Goal: Task Accomplishment & Management: Use online tool/utility

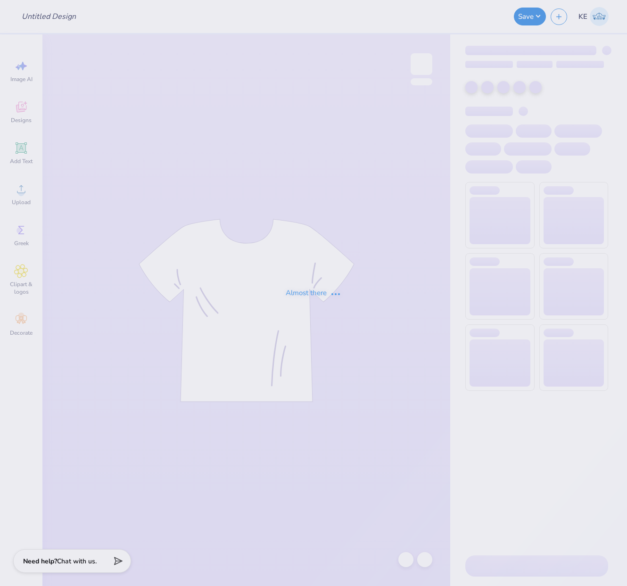
type input "tanks for tri sig"
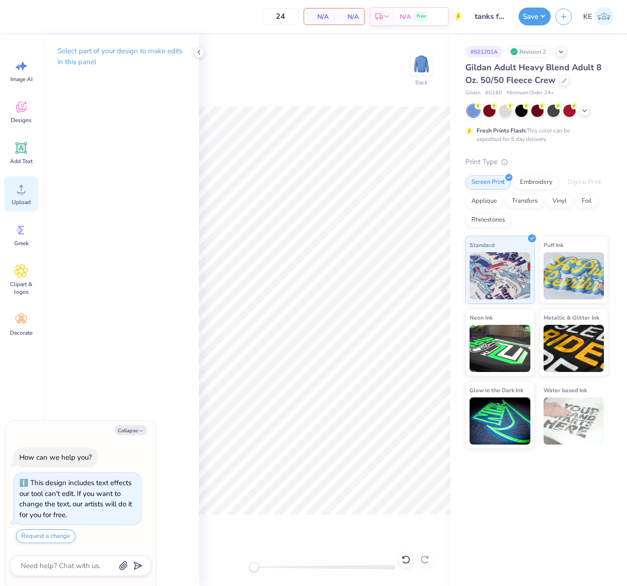
click at [21, 191] on circle at bounding box center [21, 192] width 7 height 7
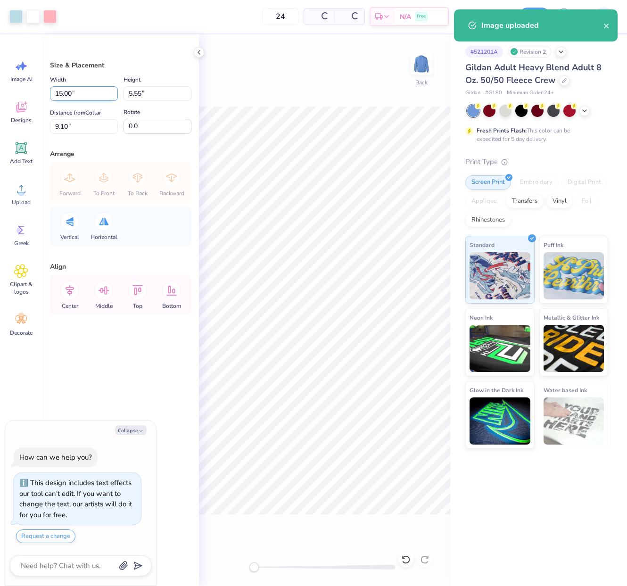
type textarea "x"
click at [76, 89] on input "15.00" at bounding box center [84, 93] width 68 height 15
type input "12"
click at [63, 126] on input "9.10" at bounding box center [84, 126] width 68 height 15
type input "3"
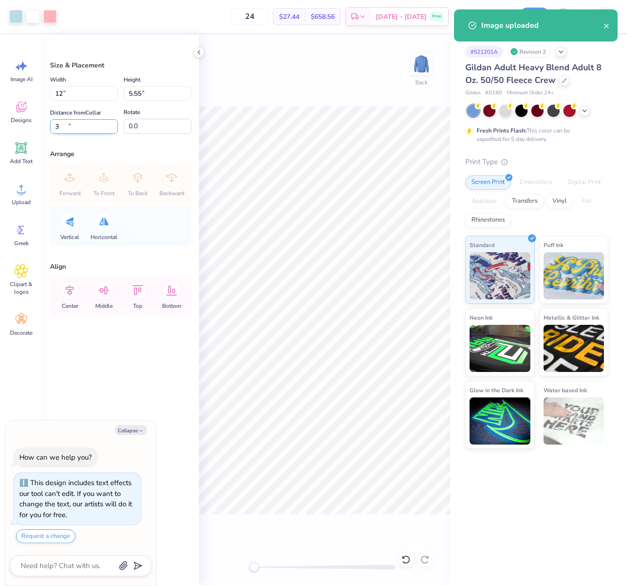
type textarea "x"
type input "12.00"
type input "4.44"
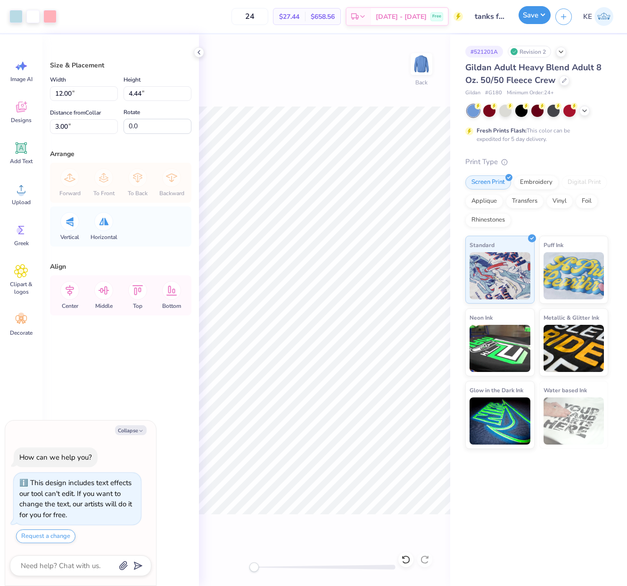
click at [537, 13] on button "Save" at bounding box center [534, 15] width 32 height 18
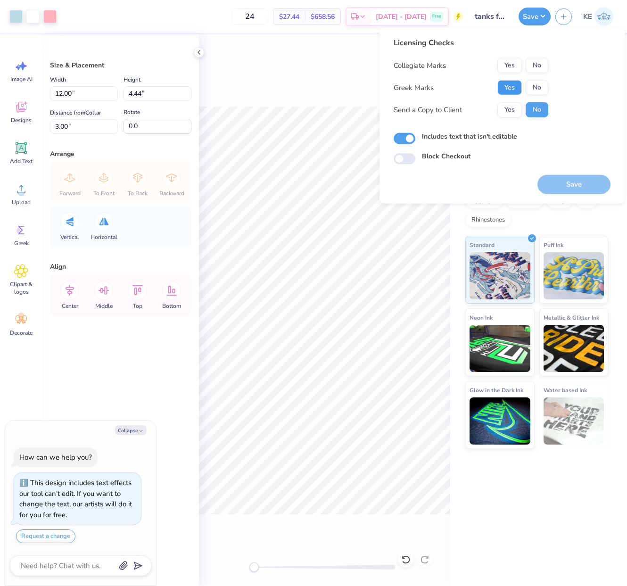
click at [504, 90] on button "Yes" at bounding box center [509, 87] width 24 height 15
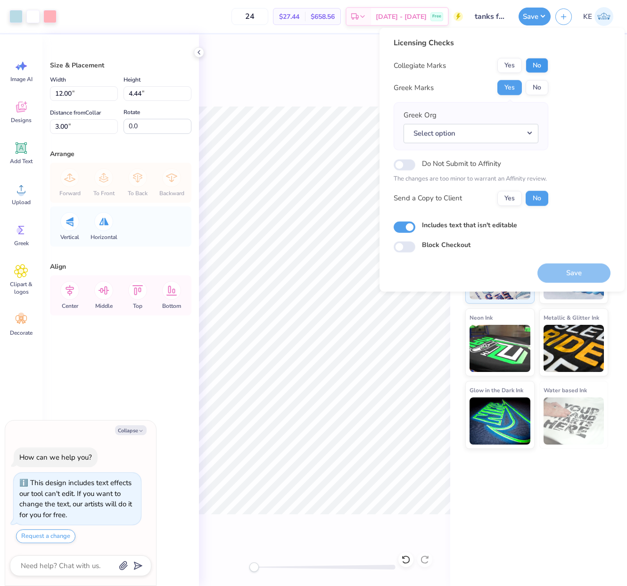
click at [528, 68] on button "No" at bounding box center [536, 65] width 23 height 15
type textarea "x"
click at [490, 135] on button "Select option" at bounding box center [470, 132] width 135 height 19
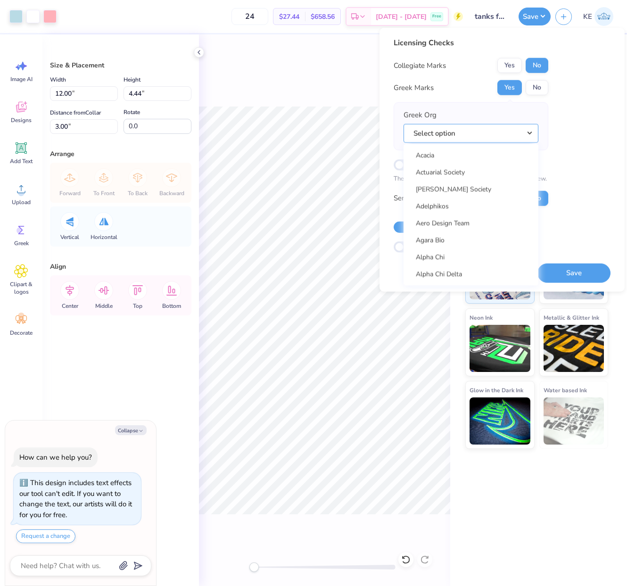
scroll to position [7059, 0]
click at [466, 216] on link "Tri Sigma" at bounding box center [470, 220] width 127 height 16
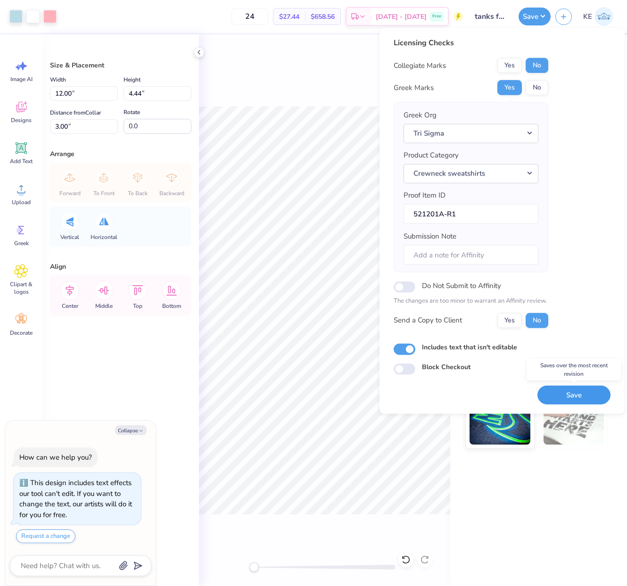
click at [583, 397] on button "Save" at bounding box center [573, 394] width 73 height 19
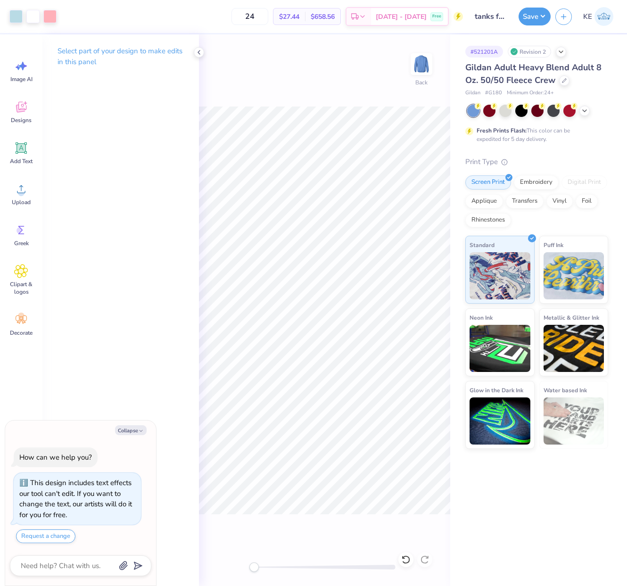
type textarea "x"
